Goal: Contribute content: Add original content to the website for others to see

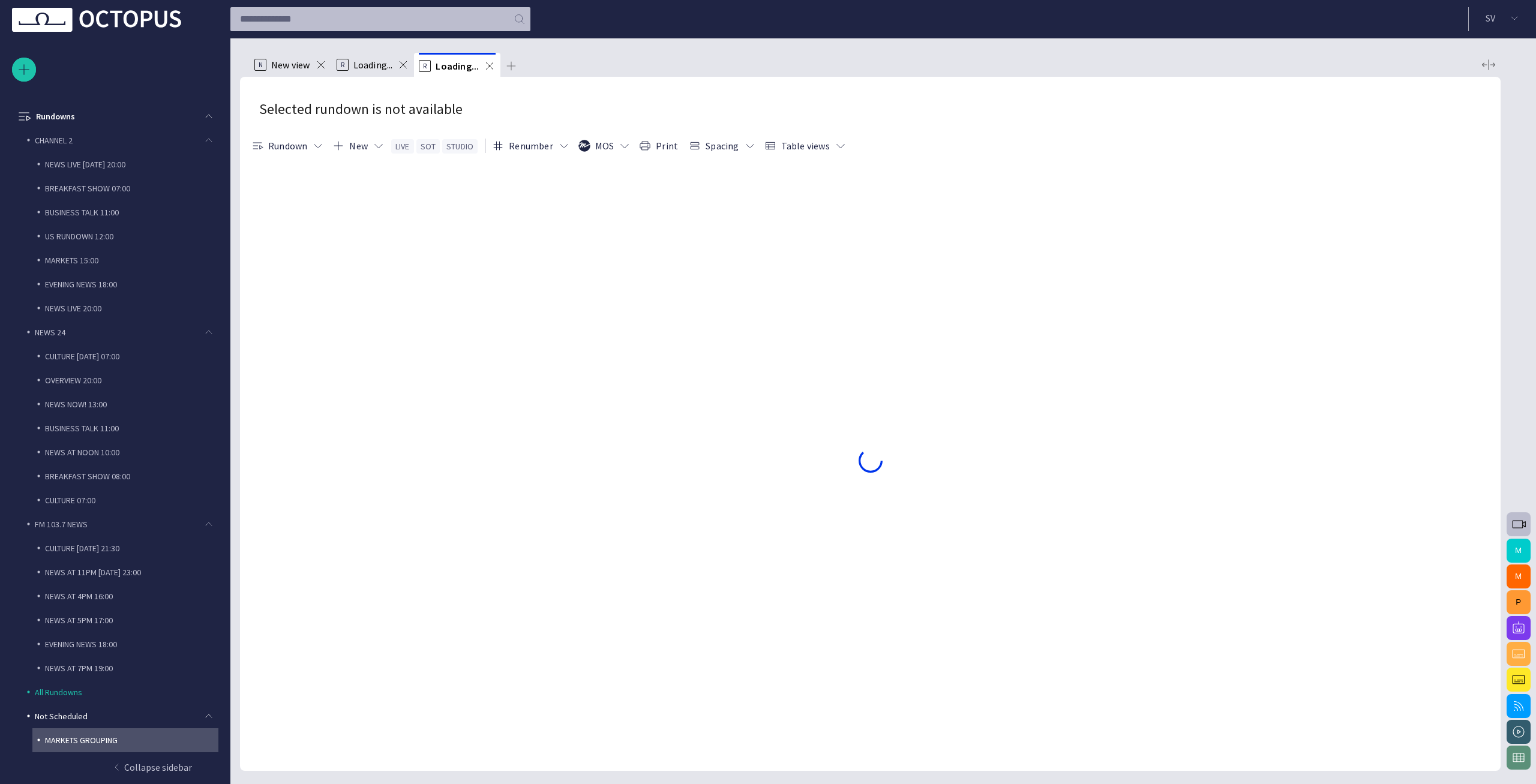
scroll to position [48, 0]
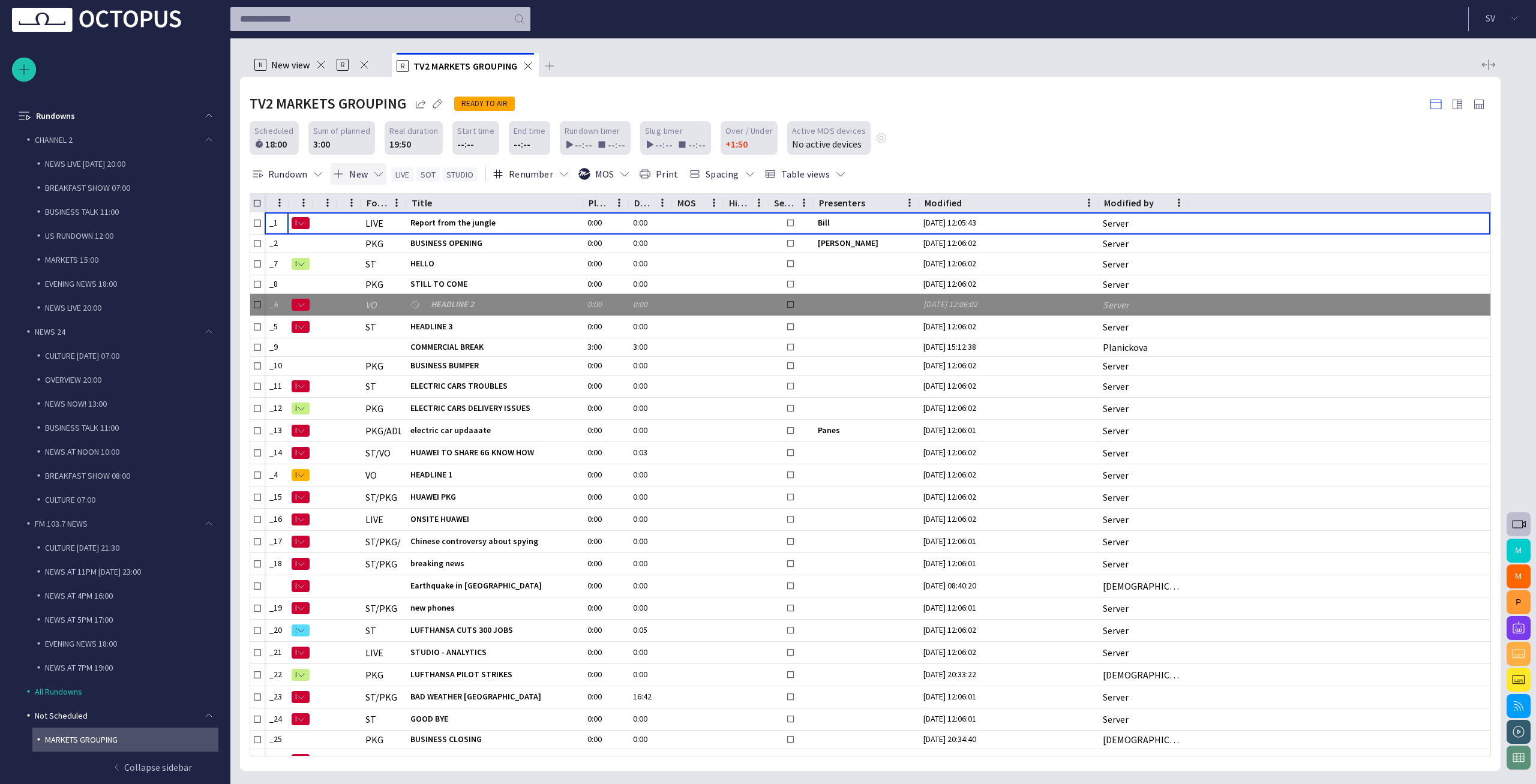
click at [371, 175] on button "New" at bounding box center [358, 174] width 56 height 22
click at [387, 302] on li "Text" at bounding box center [388, 308] width 114 height 22
type textarea "********"
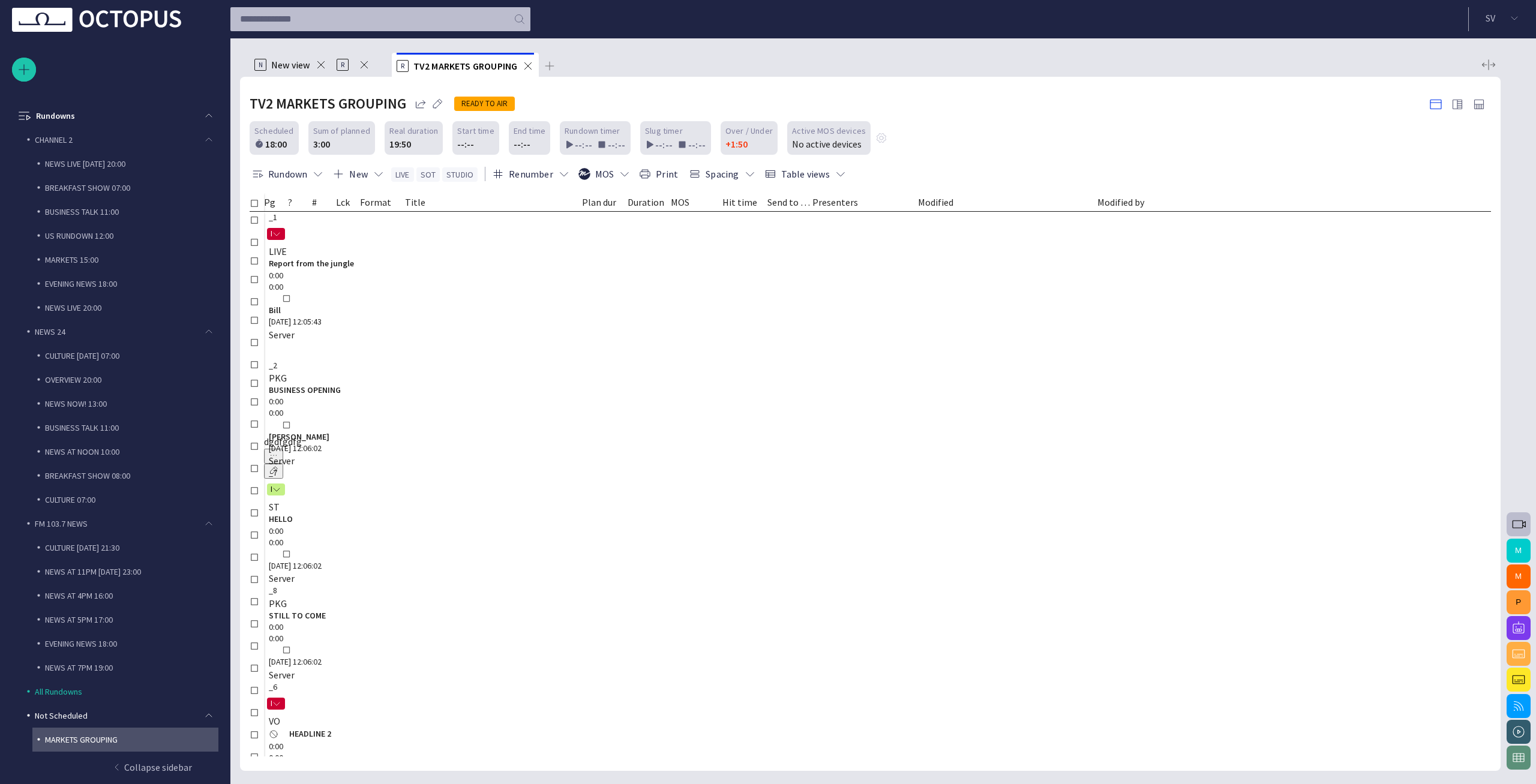
click at [441, 435] on div "dgdfgdfg" at bounding box center [353, 442] width 177 height 15
type textarea "**********"
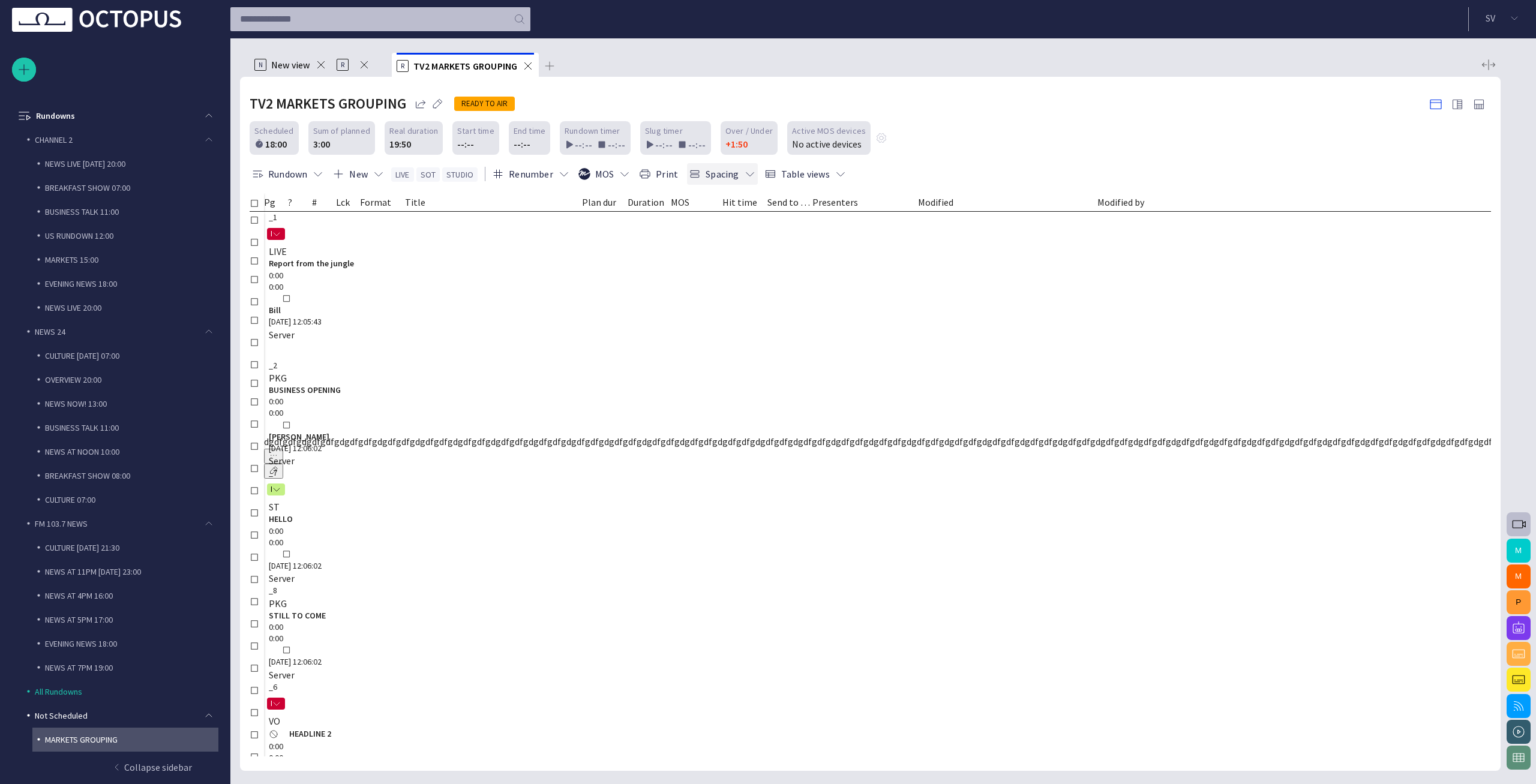
click at [744, 174] on span "button" at bounding box center [750, 174] width 12 height 12
click at [744, 223] on li "Dense" at bounding box center [741, 222] width 114 height 22
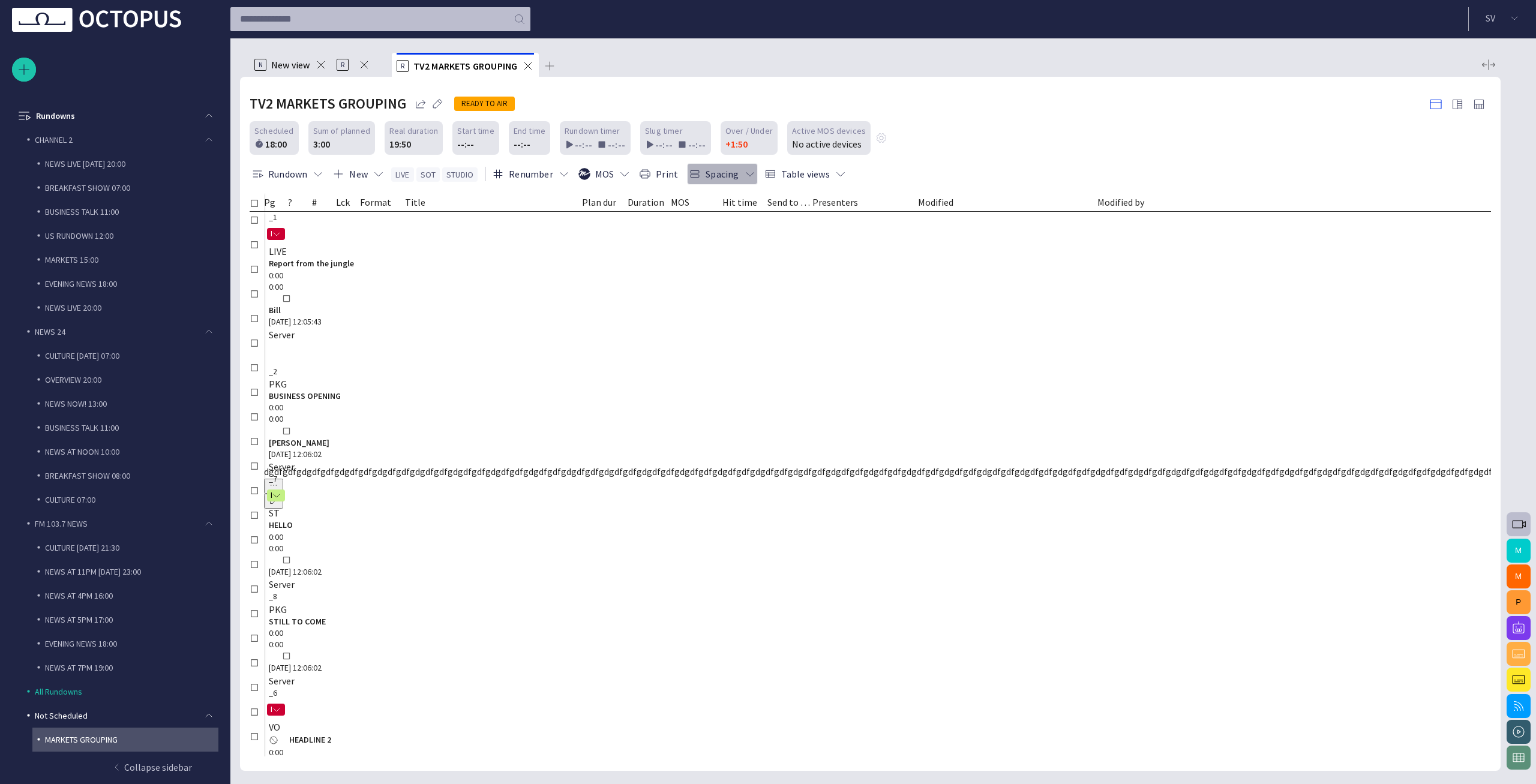
click at [735, 178] on button "Spacing" at bounding box center [721, 174] width 70 height 22
click at [733, 243] on li "Comfort" at bounding box center [741, 243] width 114 height 22
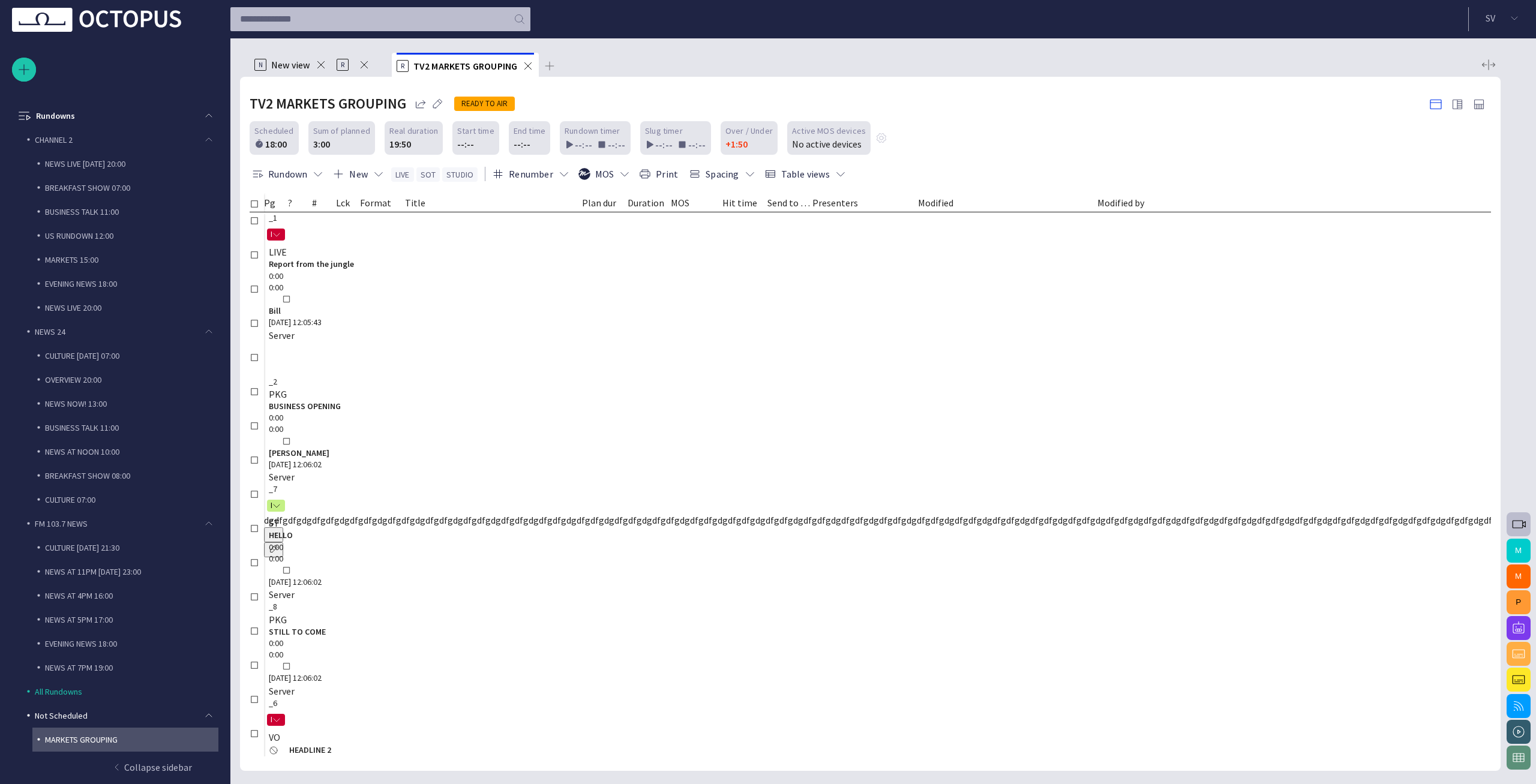
click at [897, 136] on div "Scheduled 18:00 Sum of planned 3:00 Real duration 19:50 Start time --:-- End ti…" at bounding box center [870, 137] width 1241 height 34
click at [886, 132] on div "Scheduled 18:00 Sum of planned 3:00 Real duration 19:50 Start time --:-- End ti…" at bounding box center [870, 137] width 1241 height 34
click at [796, 180] on button "Table views" at bounding box center [805, 174] width 86 height 22
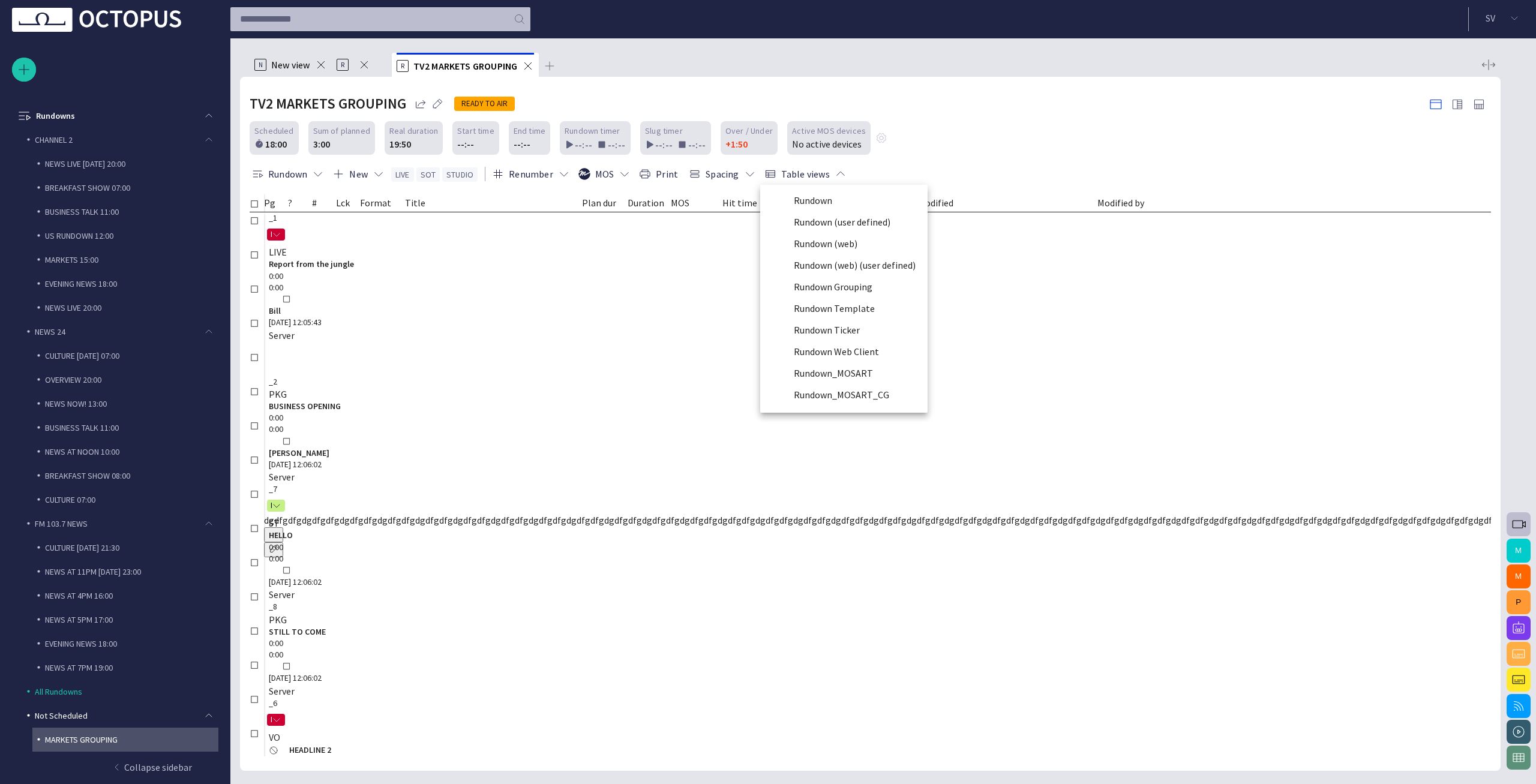
click at [893, 162] on div at bounding box center [768, 392] width 1536 height 784
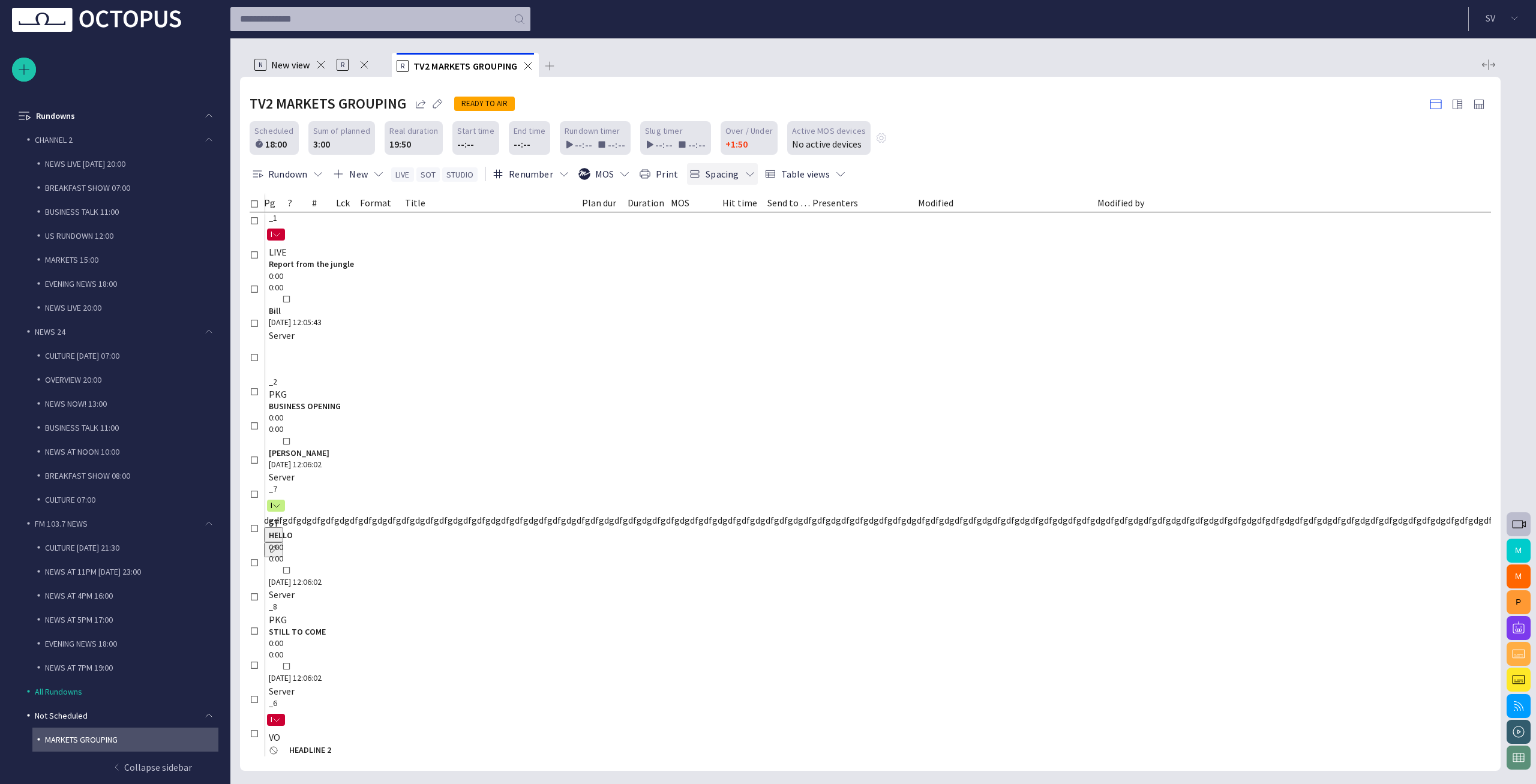
click at [744, 175] on span "button" at bounding box center [750, 174] width 12 height 12
click at [750, 225] on li "Dense" at bounding box center [741, 222] width 114 height 22
click at [717, 174] on button "Spacing" at bounding box center [721, 174] width 70 height 22
click at [727, 203] on li "Minimal" at bounding box center [741, 200] width 114 height 22
click at [744, 171] on span "button" at bounding box center [750, 174] width 12 height 12
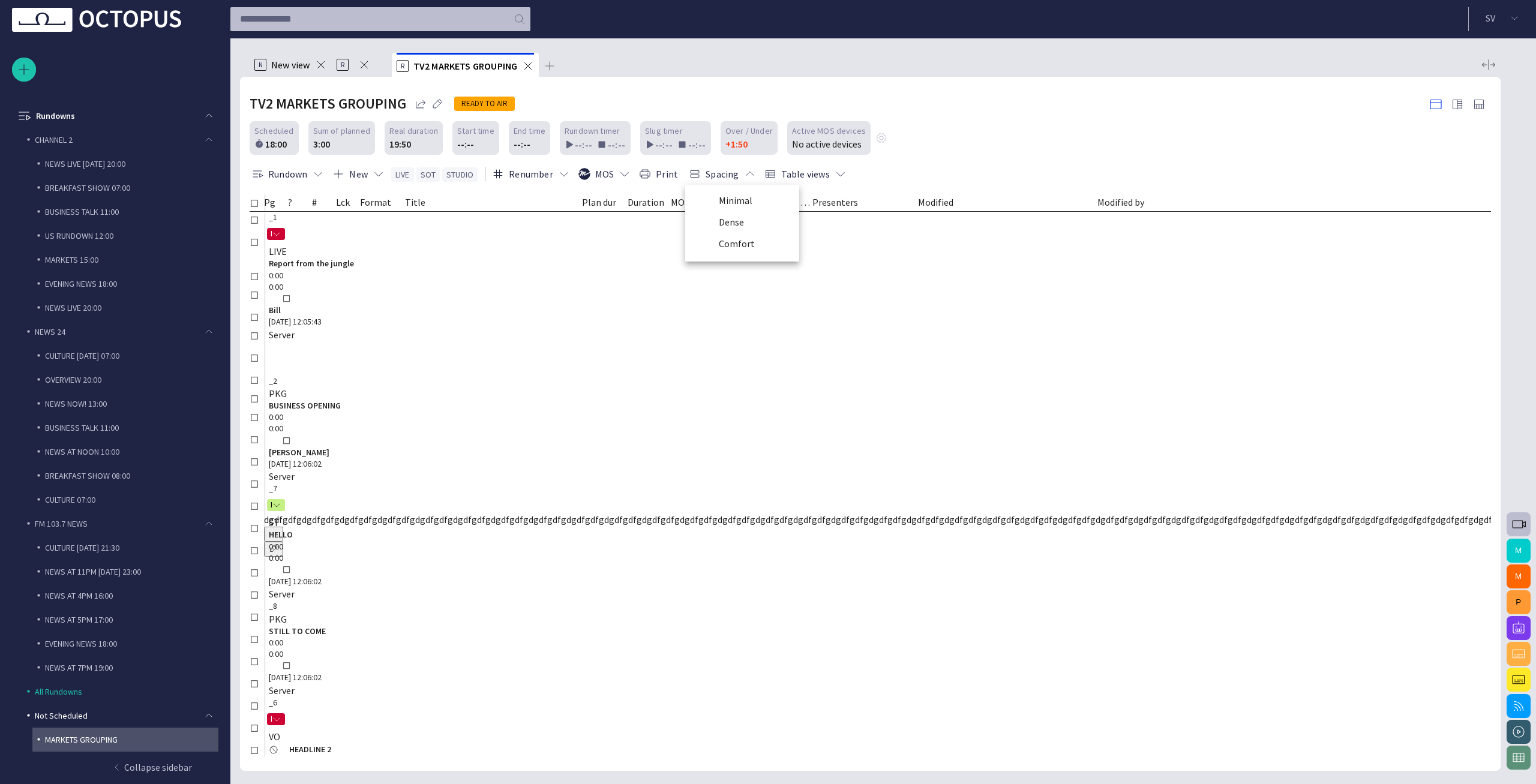
click at [916, 110] on div at bounding box center [768, 392] width 1536 height 784
